Goal: Task Accomplishment & Management: Manage account settings

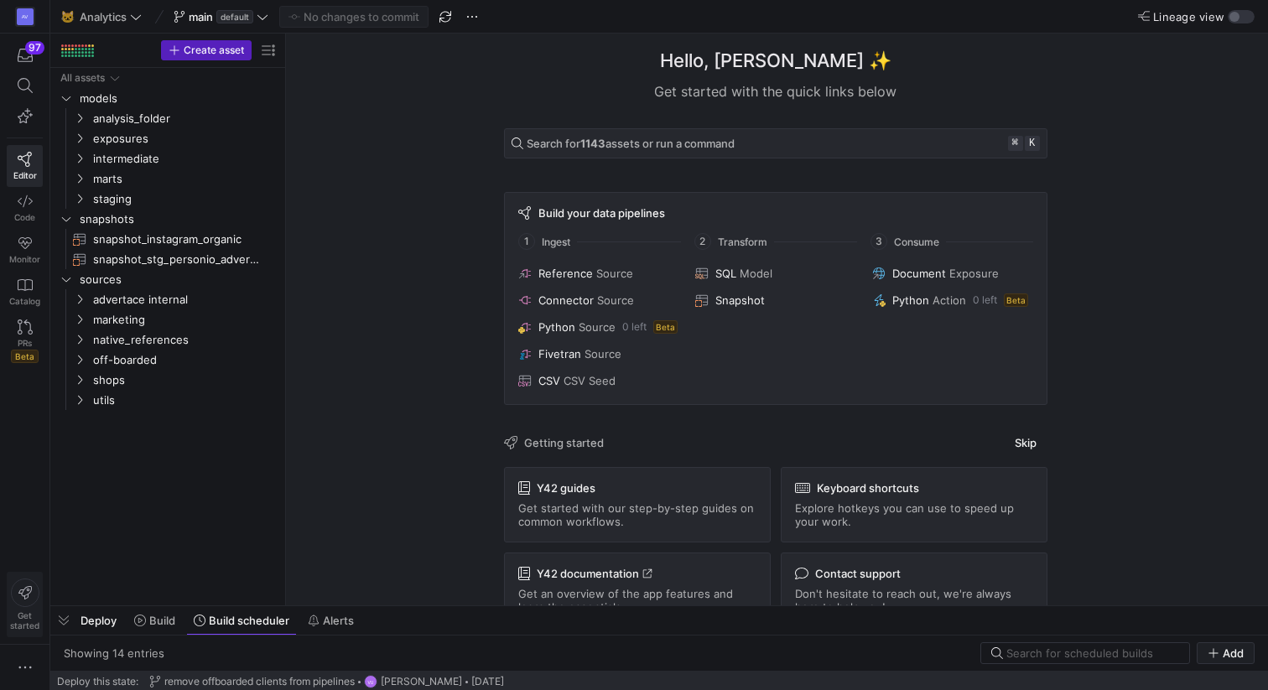
scroll to position [372, 0]
click at [21, 661] on icon "button" at bounding box center [25, 667] width 17 height 17
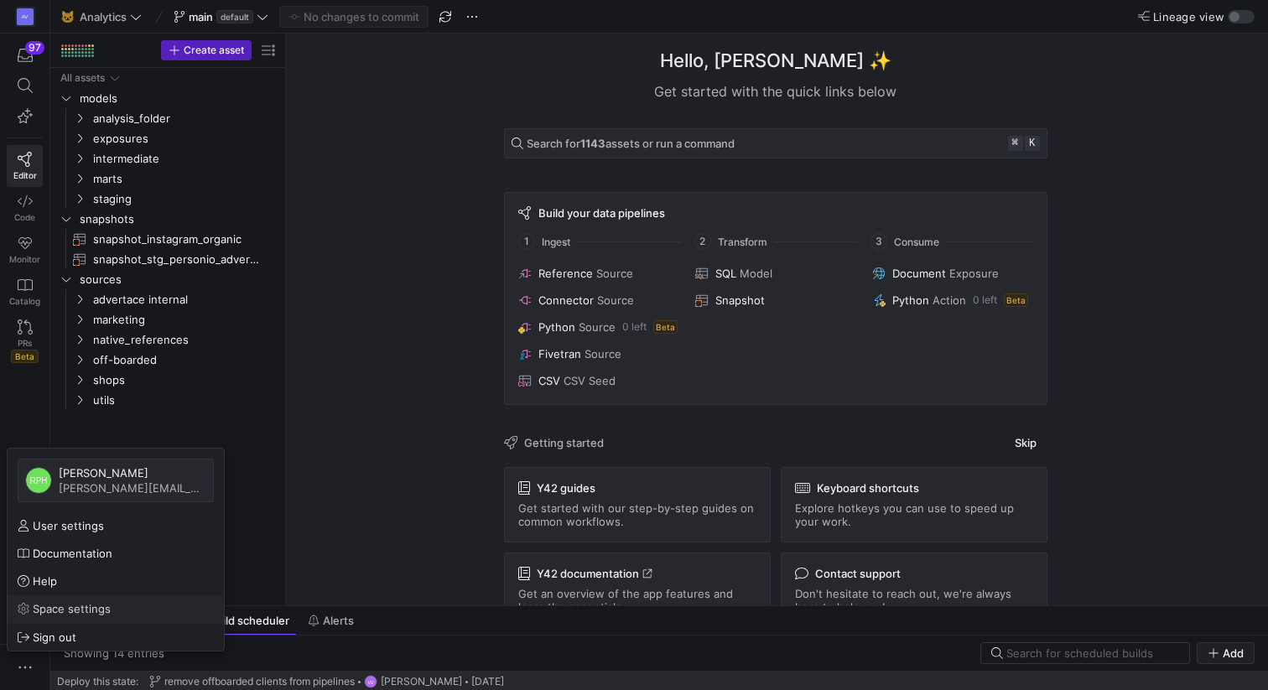
click at [75, 602] on span "Space settings" at bounding box center [72, 608] width 78 height 13
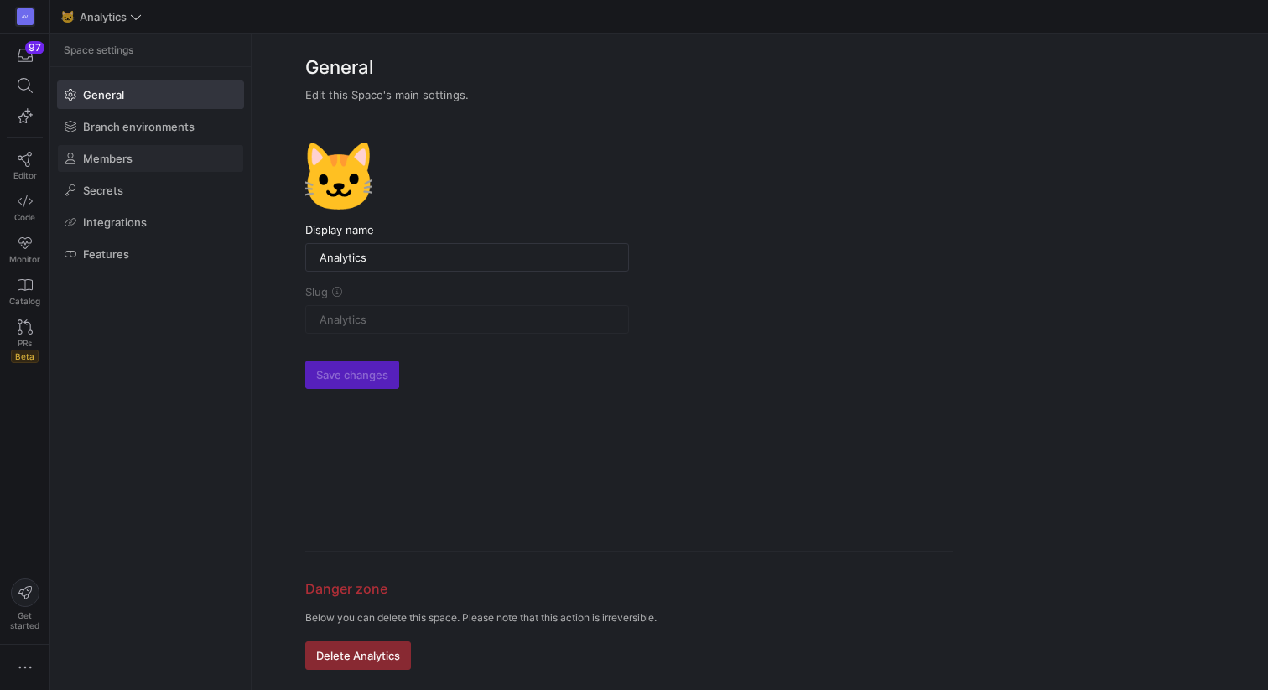
click at [145, 158] on span at bounding box center [150, 158] width 185 height 27
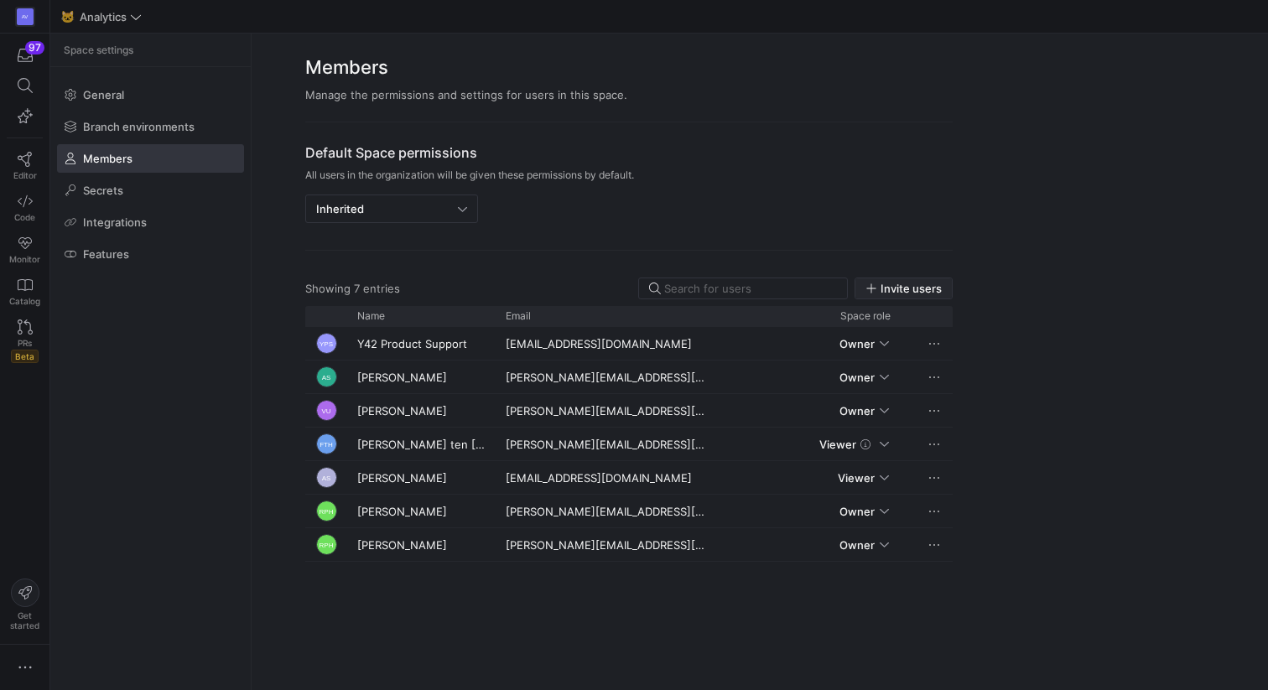
click at [899, 290] on span "Invite users" at bounding box center [911, 288] width 61 height 13
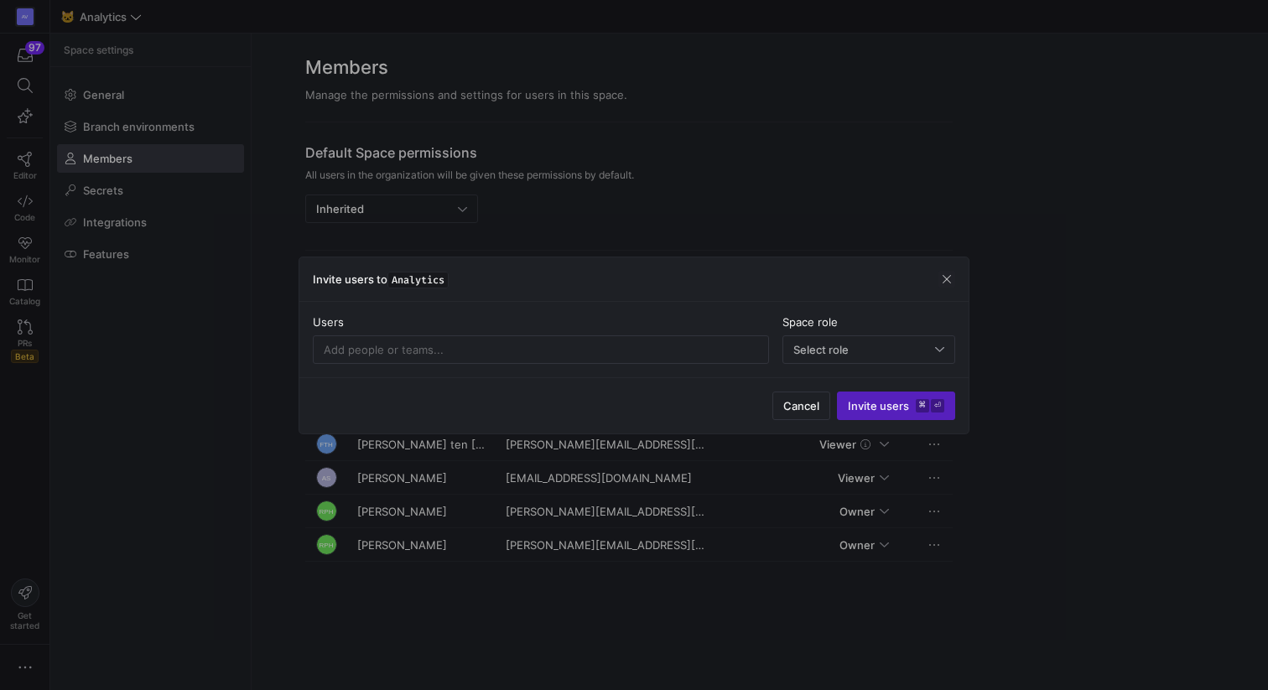
click at [637, 366] on div "Users Space role Select role" at bounding box center [633, 339] width 669 height 75
click at [633, 350] on input at bounding box center [541, 349] width 434 height 13
click at [387, 351] on input "pegah." at bounding box center [541, 349] width 434 height 13
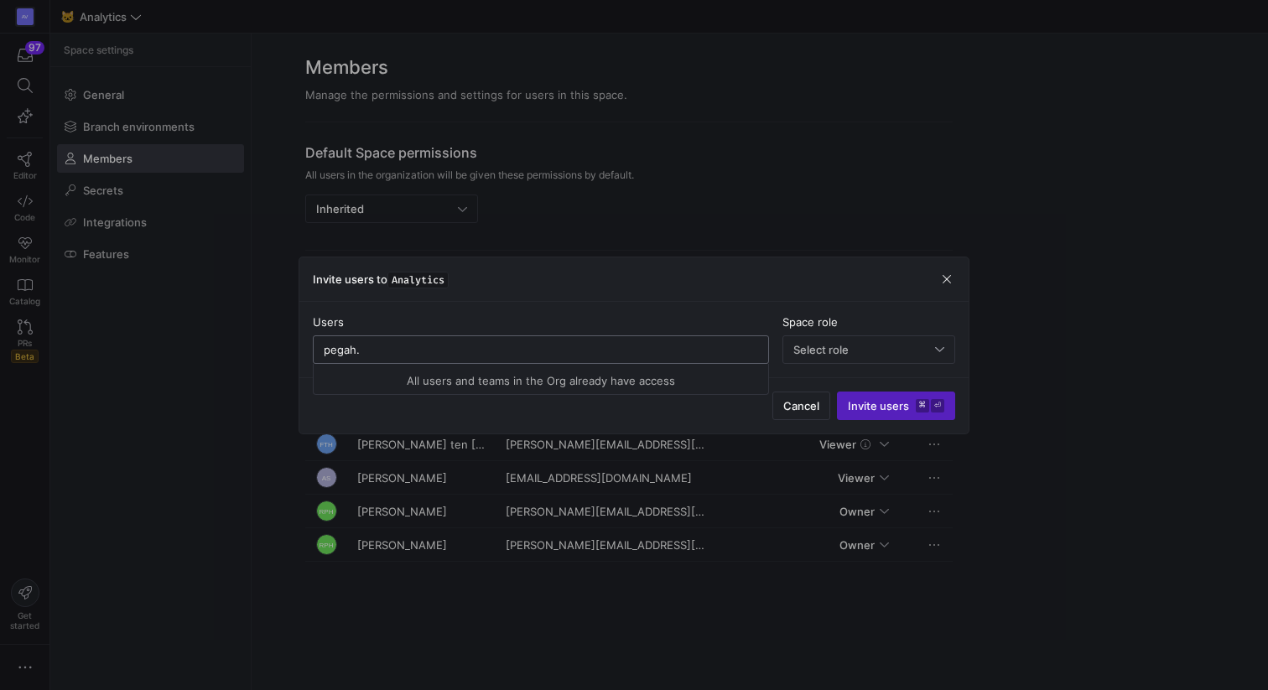
paste input "[EMAIL_ADDRESS][DOMAIN_NAME]"
click at [590, 323] on div "Users" at bounding box center [541, 321] width 456 height 13
click at [838, 354] on span "Select role" at bounding box center [820, 349] width 55 height 13
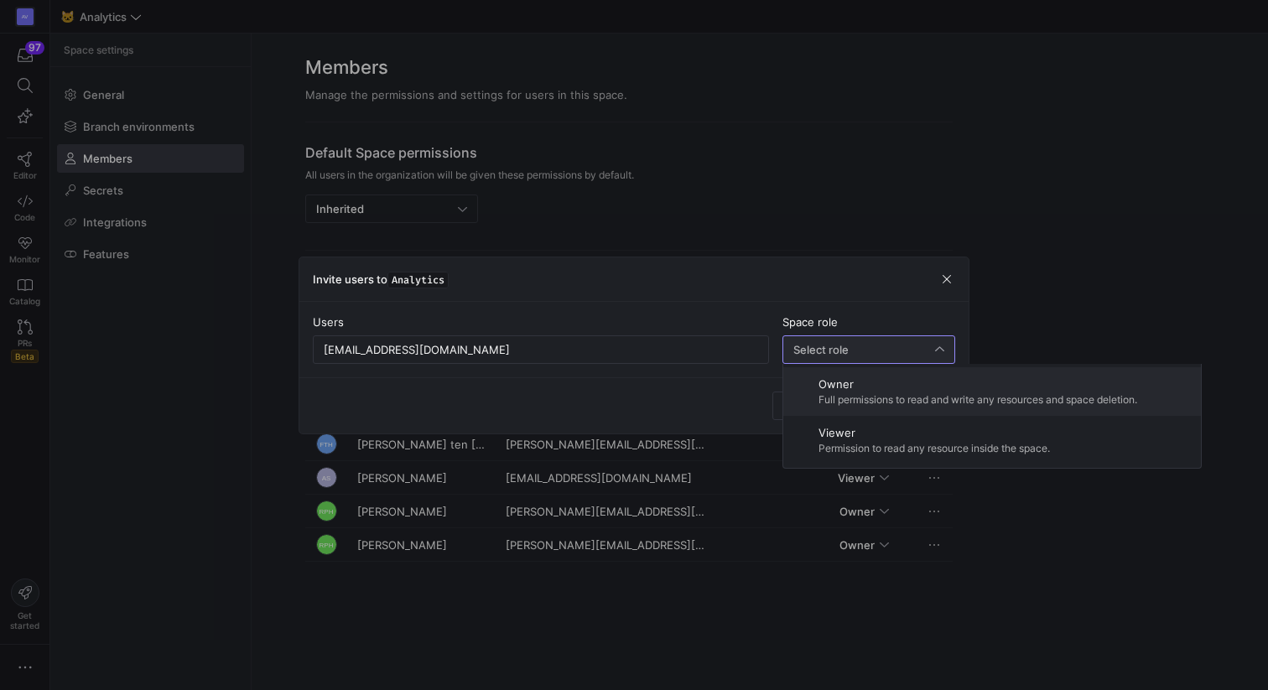
click at [848, 391] on div "Owner Full permissions to read and write any resources and space deletion." at bounding box center [978, 391] width 319 height 29
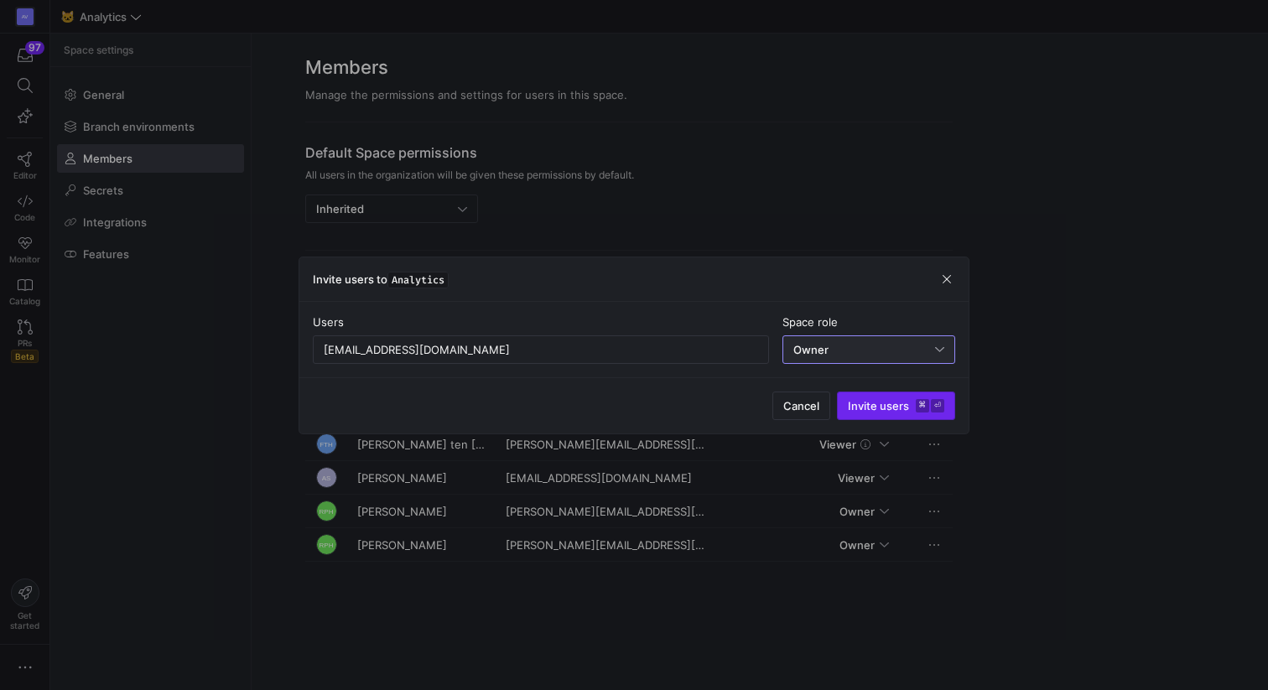
click at [867, 408] on span "Invite users ⌘ ⏎" at bounding box center [896, 405] width 96 height 13
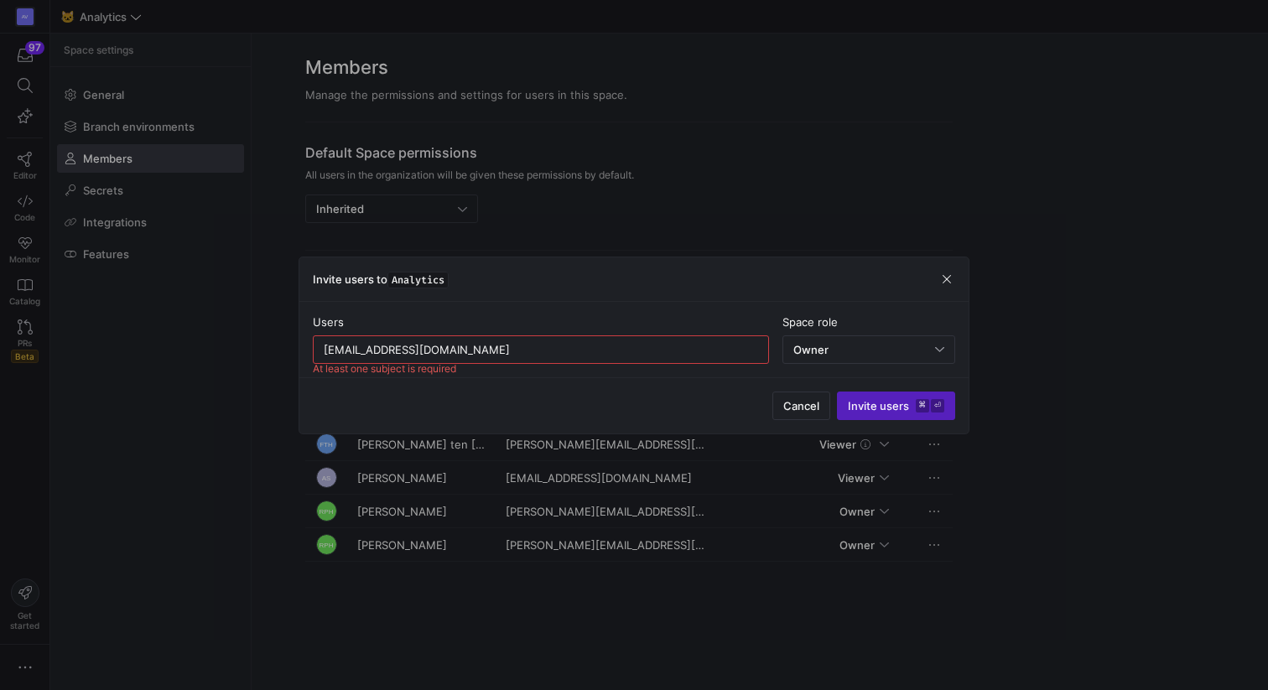
click at [325, 349] on input "[EMAIL_ADDRESS][DOMAIN_NAME]" at bounding box center [541, 349] width 434 height 13
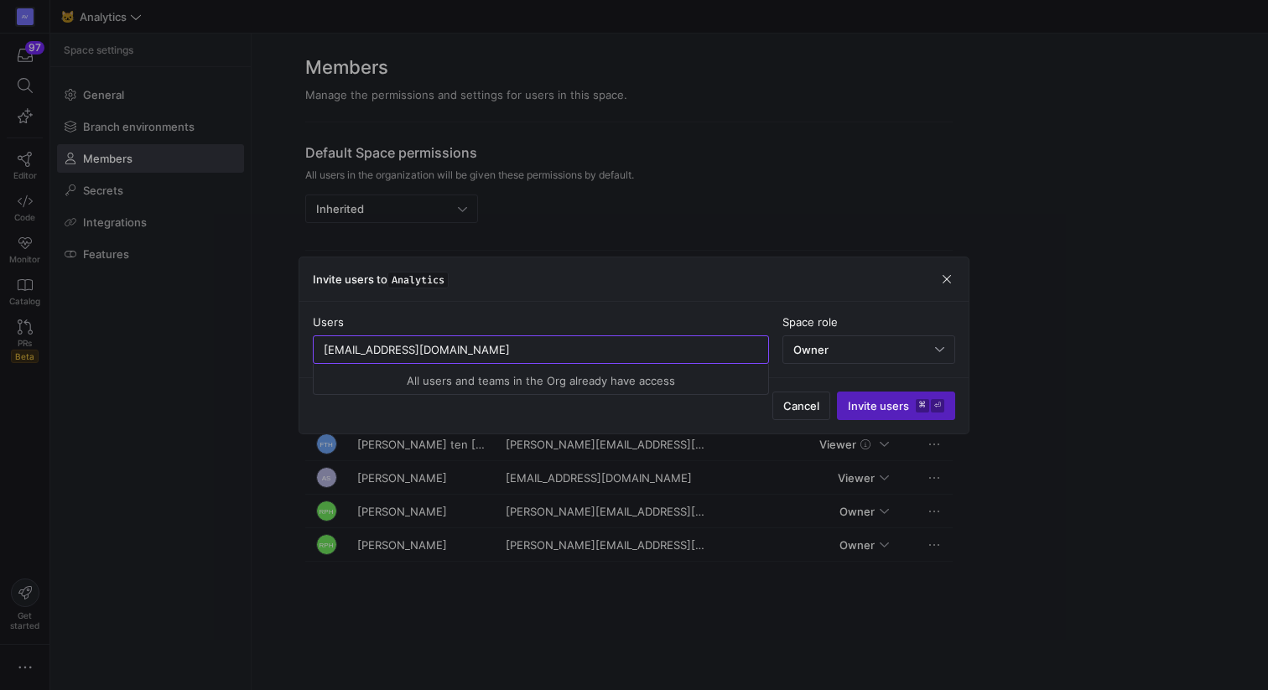
drag, startPoint x: 526, startPoint y: 347, endPoint x: 329, endPoint y: 346, distance: 197.1
click at [329, 347] on input "[EMAIL_ADDRESS][DOMAIN_NAME]" at bounding box center [541, 349] width 434 height 13
type input "p"
type input "f"
click at [498, 303] on div "Users At least one subject is required Space role Owner" at bounding box center [633, 339] width 669 height 75
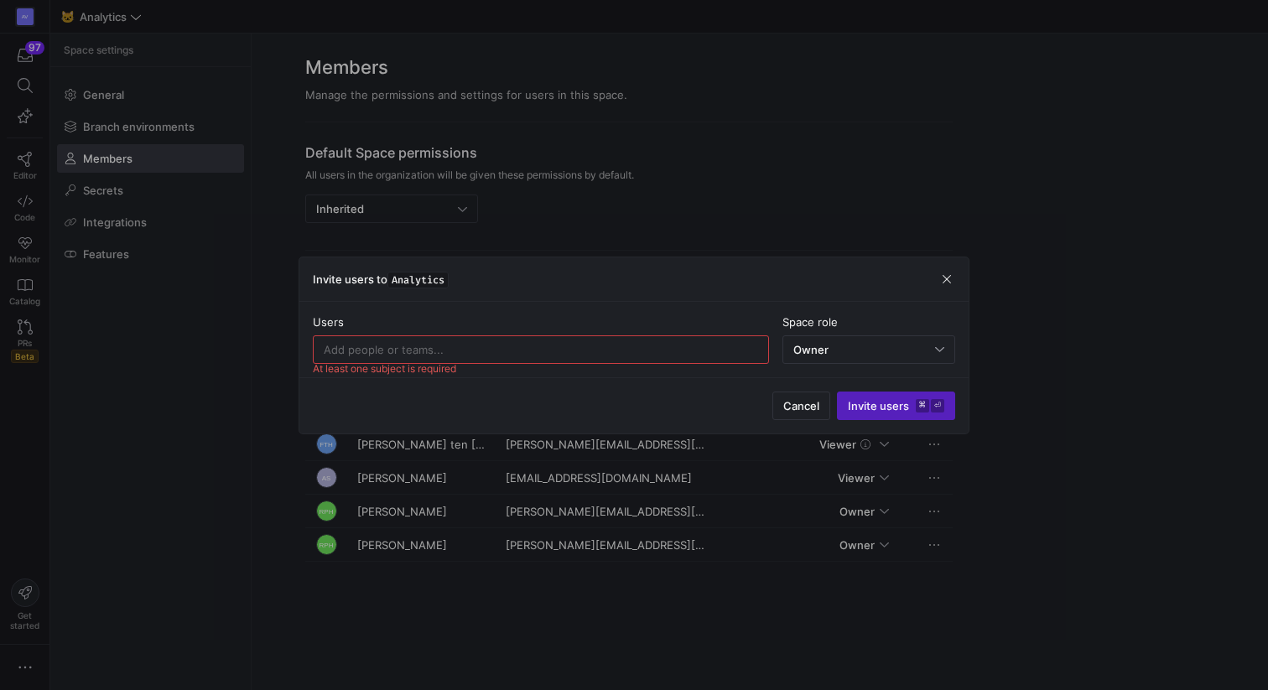
click at [577, 336] on div at bounding box center [541, 349] width 434 height 27
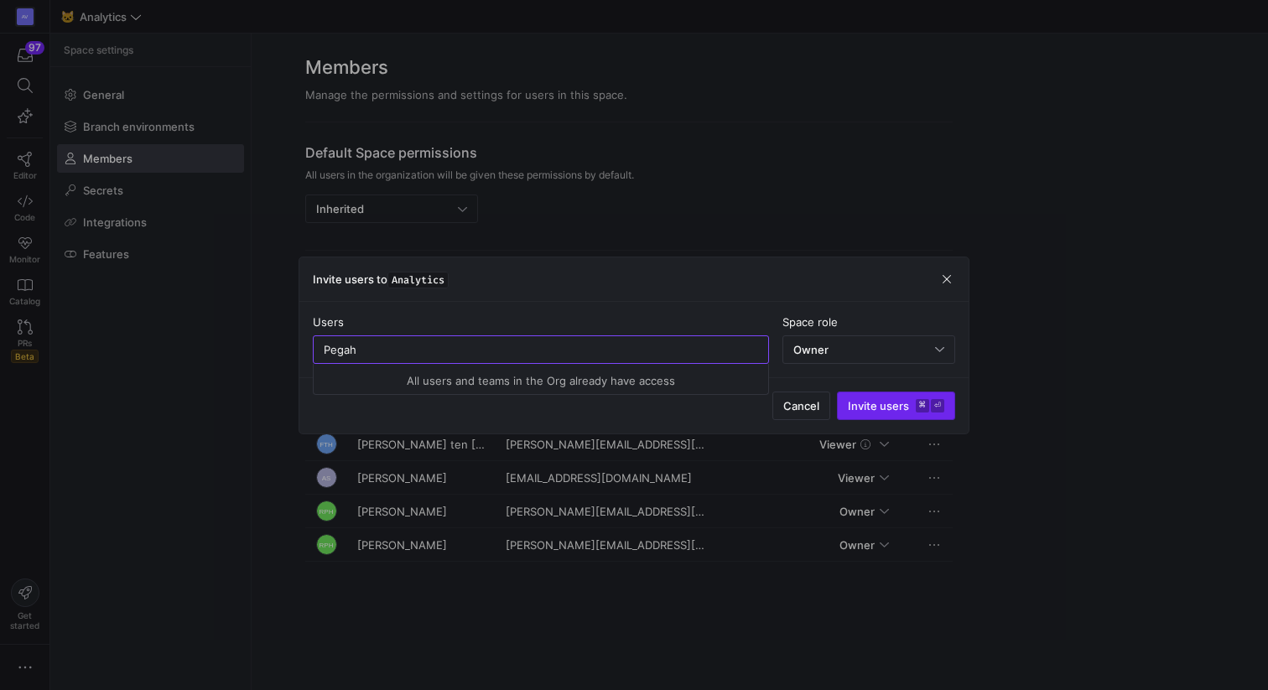
type input "Pegah"
click at [864, 408] on span "Invite users ⌘ ⏎" at bounding box center [896, 405] width 96 height 13
drag, startPoint x: 501, startPoint y: 348, endPoint x: 322, endPoint y: 348, distance: 178.6
click at [321, 348] on div "Pegah" at bounding box center [541, 349] width 456 height 29
click at [947, 283] on span "button" at bounding box center [946, 279] width 17 height 17
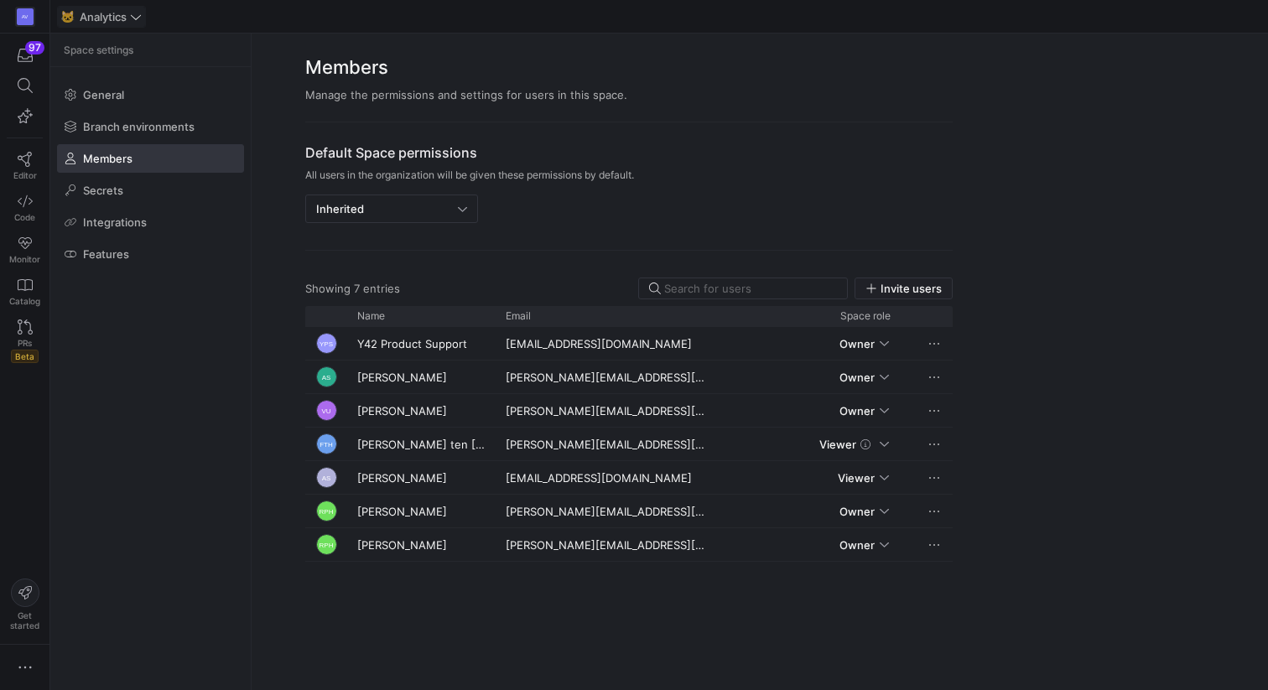
click at [97, 16] on span "Analytics" at bounding box center [103, 16] width 47 height 13
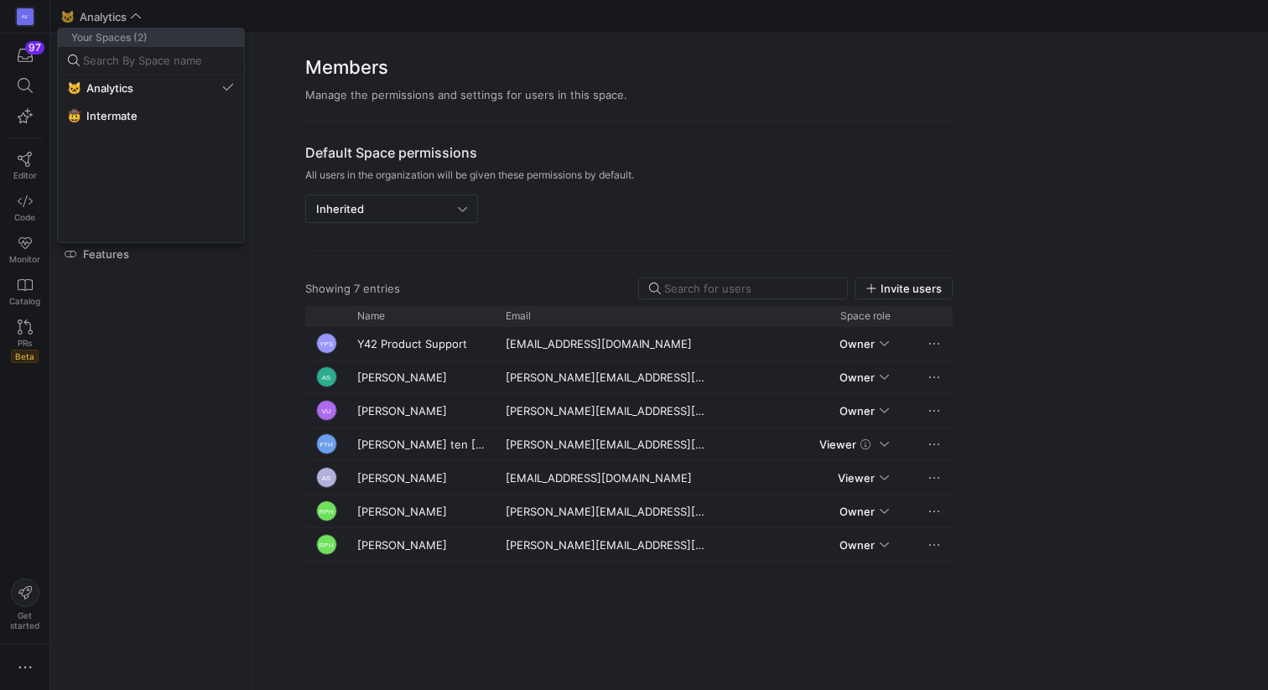
click at [27, 16] on div at bounding box center [634, 345] width 1268 height 690
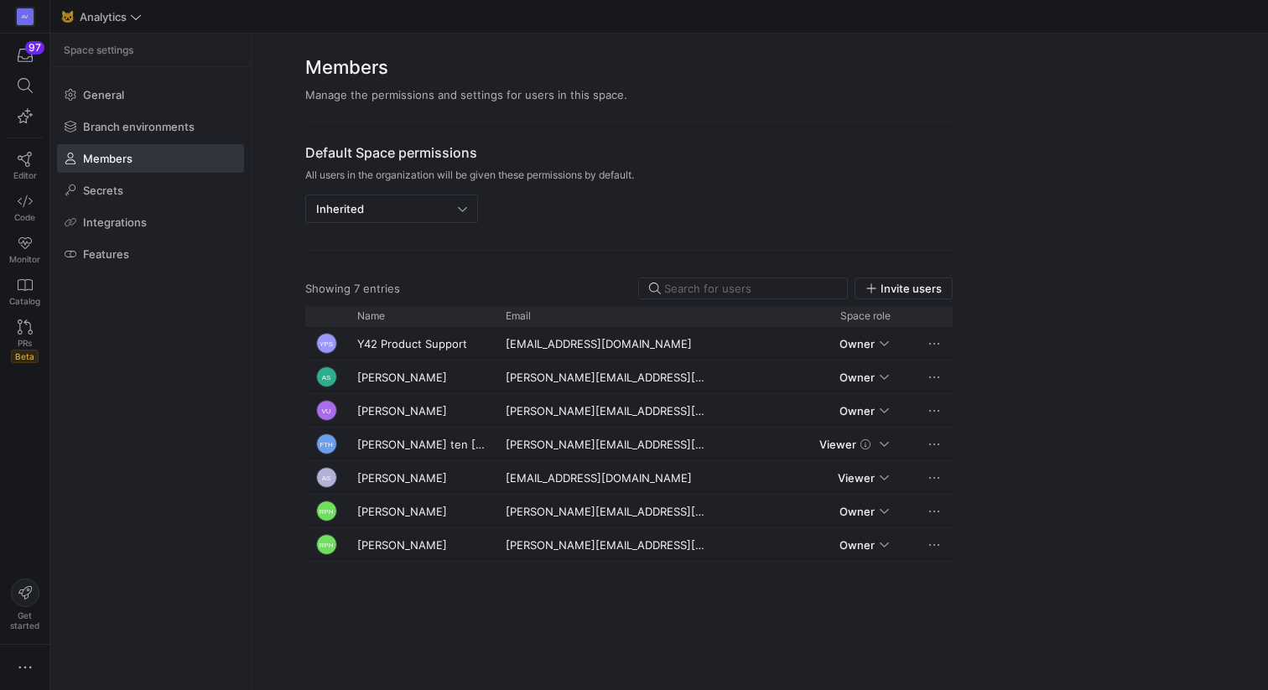
click at [27, 16] on div "AV" at bounding box center [25, 16] width 17 height 17
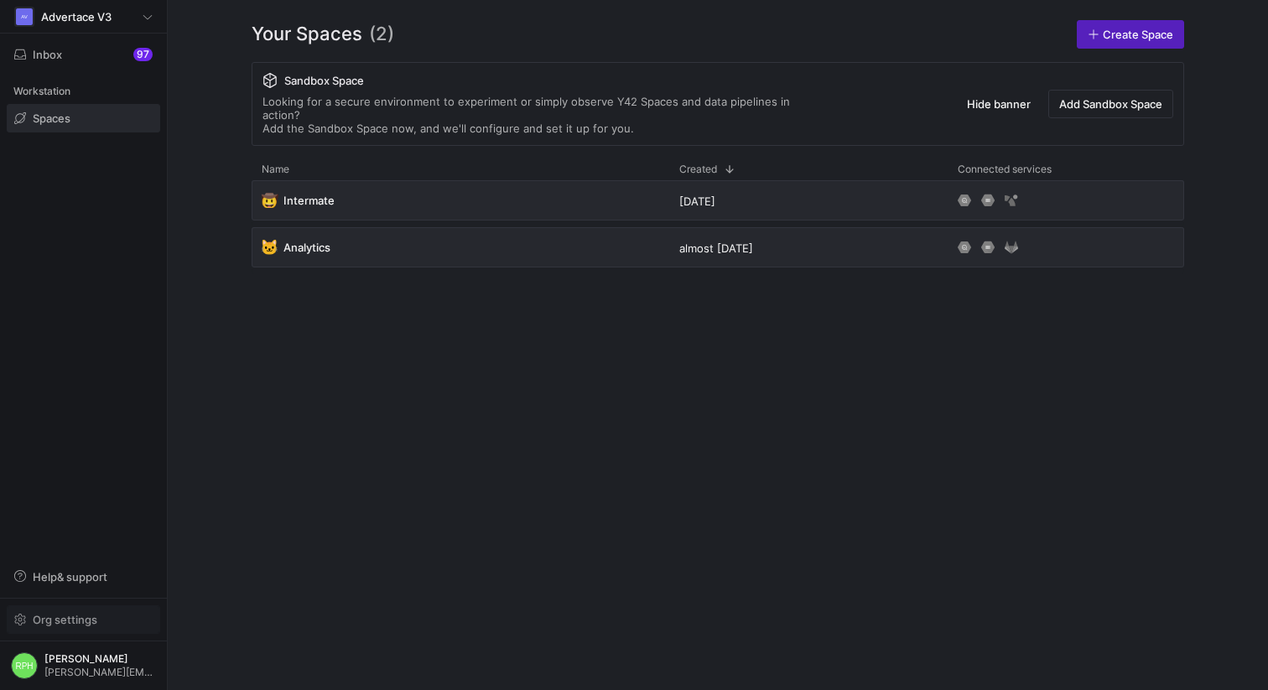
click at [60, 610] on span "button" at bounding box center [84, 619] width 152 height 27
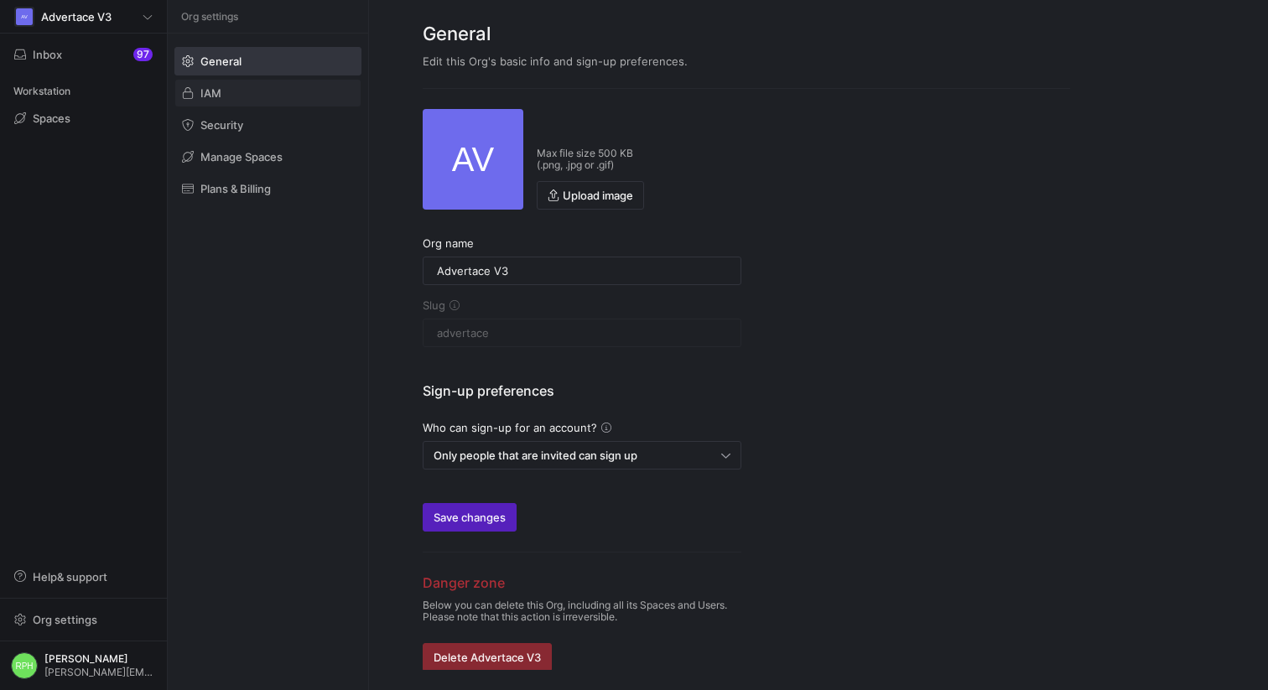
click at [230, 89] on span at bounding box center [267, 93] width 185 height 27
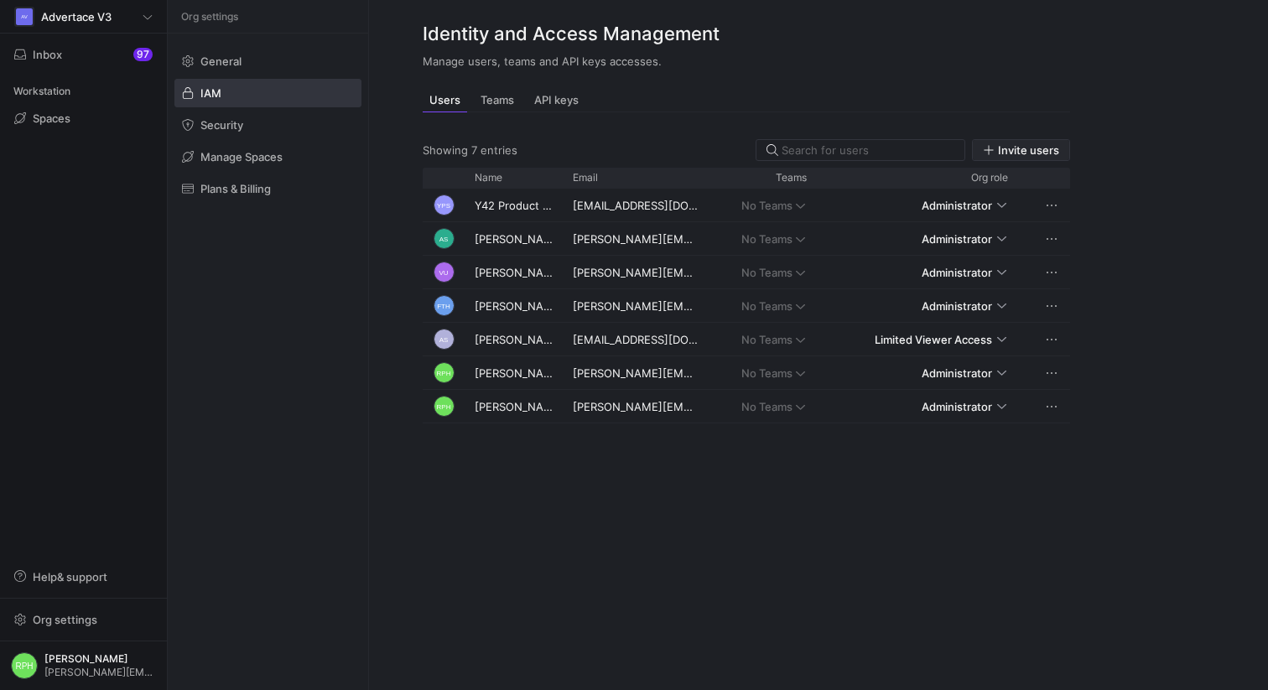
click at [1017, 143] on span "Invite users" at bounding box center [1028, 149] width 61 height 13
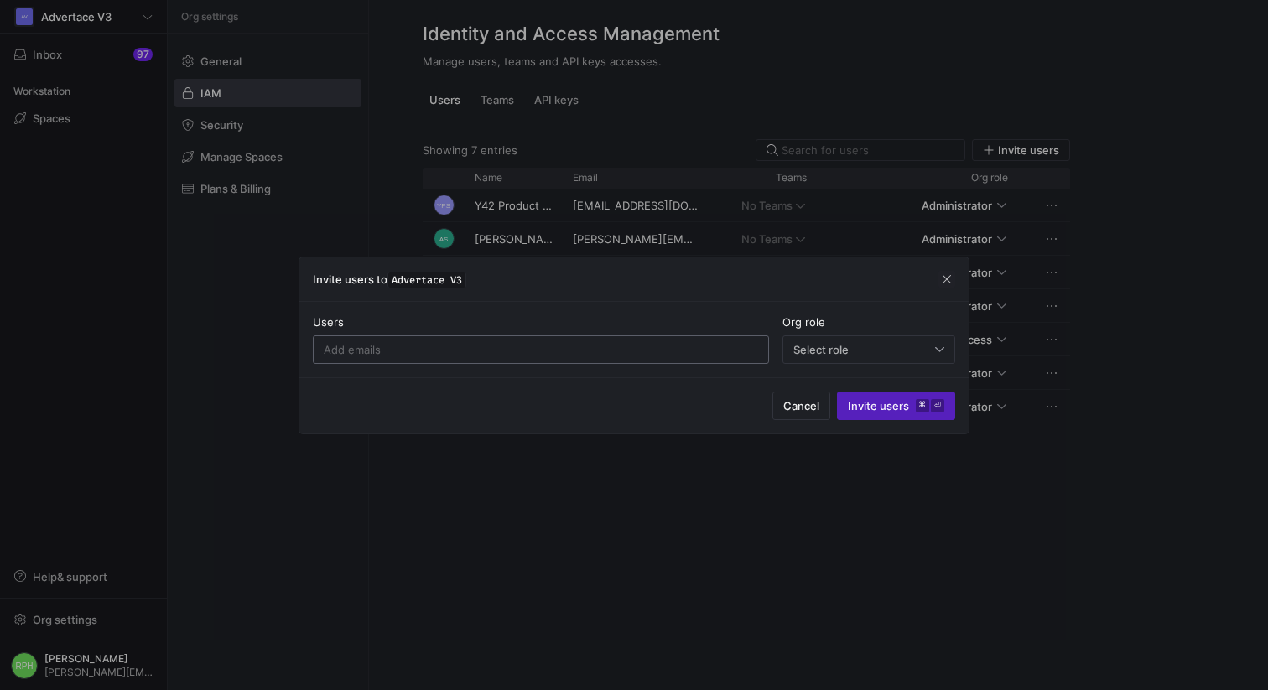
click at [540, 350] on input at bounding box center [541, 349] width 434 height 13
paste input "[EMAIL_ADDRESS][DOMAIN_NAME]"
type input "[EMAIL_ADDRESS][DOMAIN_NAME]"
click at [840, 346] on span "Select role" at bounding box center [820, 349] width 55 height 13
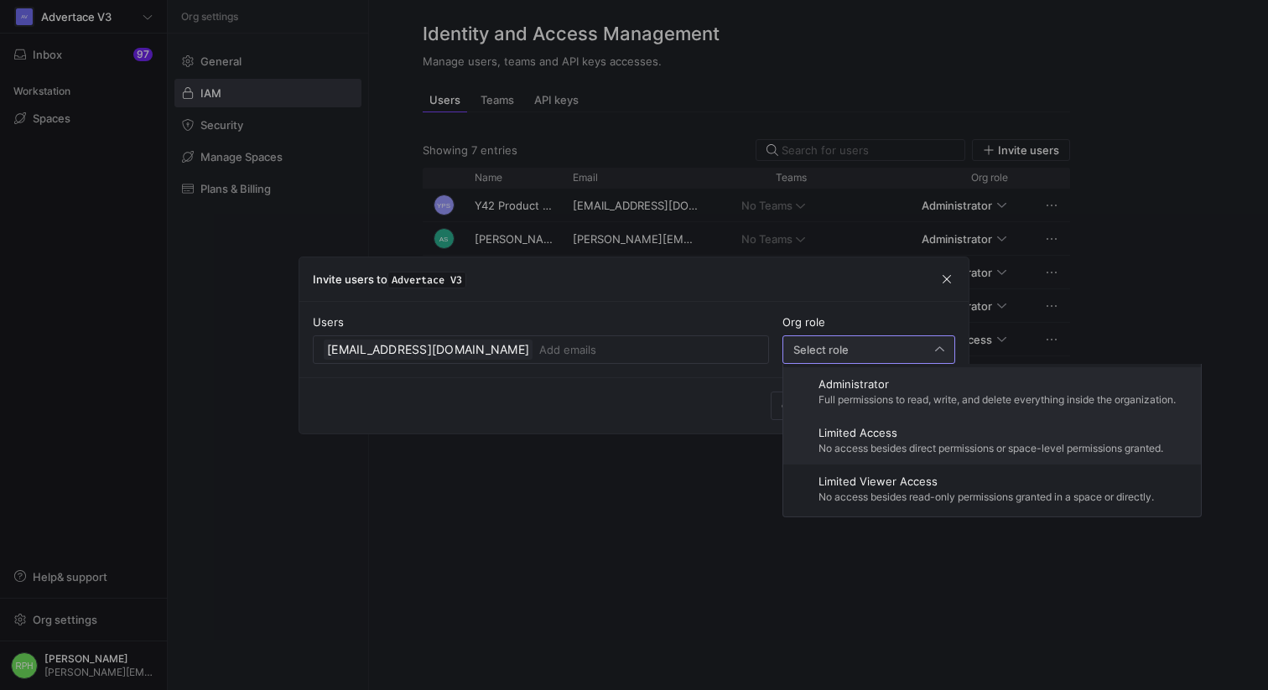
click at [864, 439] on div "Limited Access No access besides direct permissions or space-level permissions …" at bounding box center [991, 440] width 345 height 29
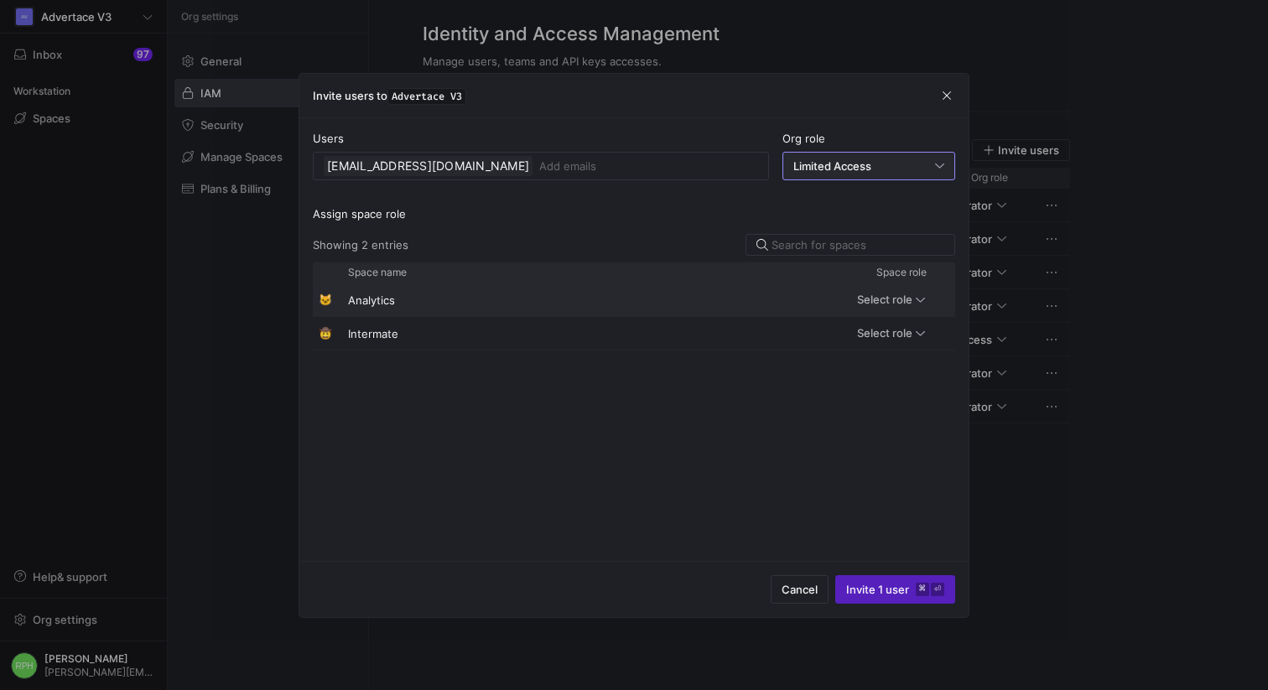
click at [900, 299] on span "Select role" at bounding box center [884, 299] width 55 height 13
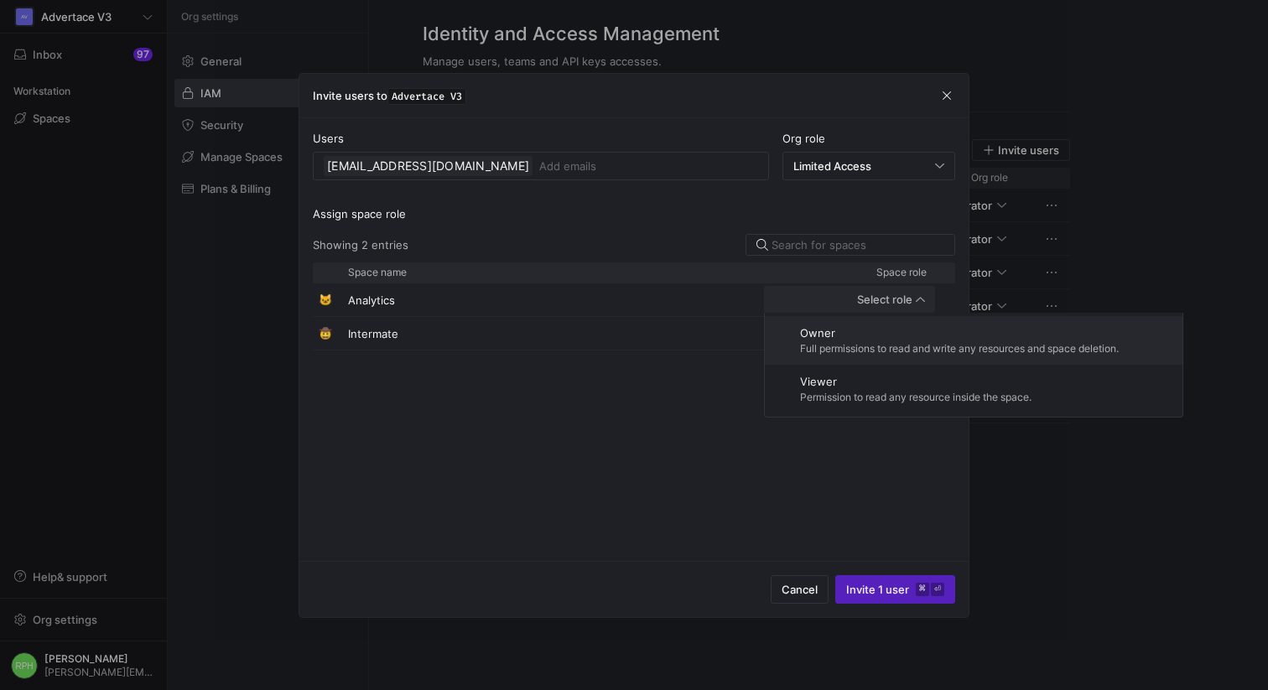
click at [875, 337] on span "Owner" at bounding box center [959, 332] width 319 height 13
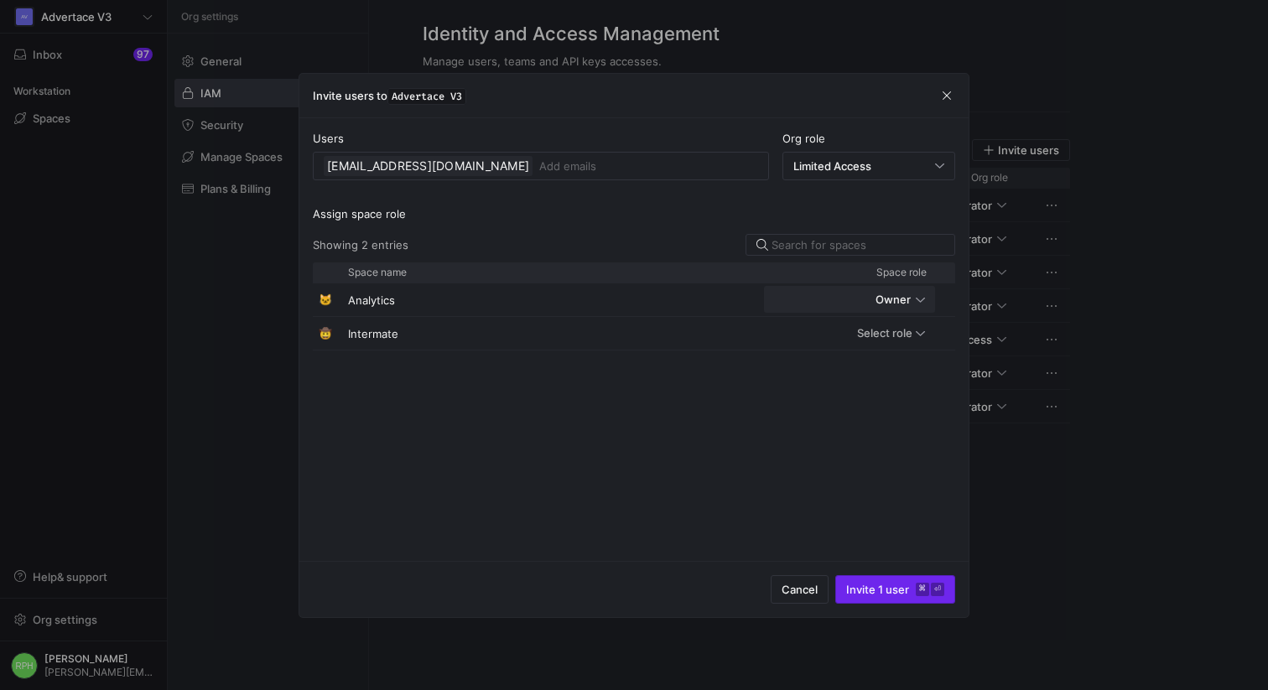
click at [866, 590] on span "Invite 1 user ⌘ ⏎" at bounding box center [895, 589] width 98 height 13
